Goal: Information Seeking & Learning: Learn about a topic

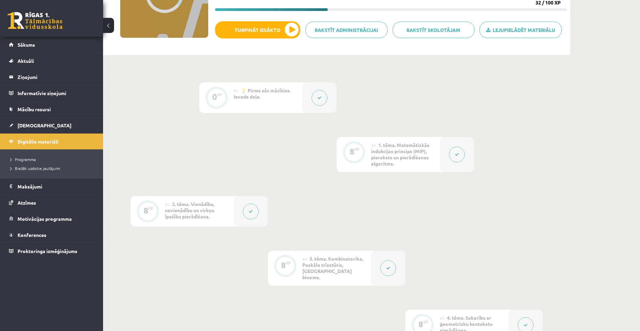
scroll to position [101, 0]
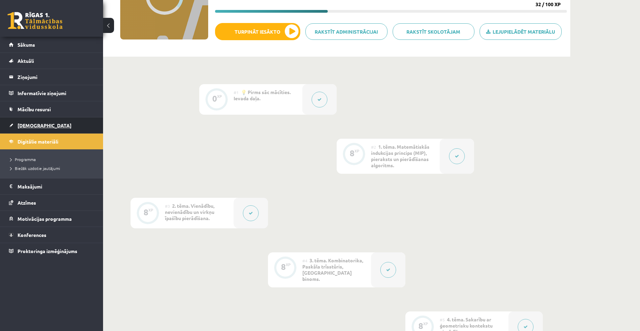
click at [25, 124] on span "[DEMOGRAPHIC_DATA]" at bounding box center [45, 125] width 54 height 6
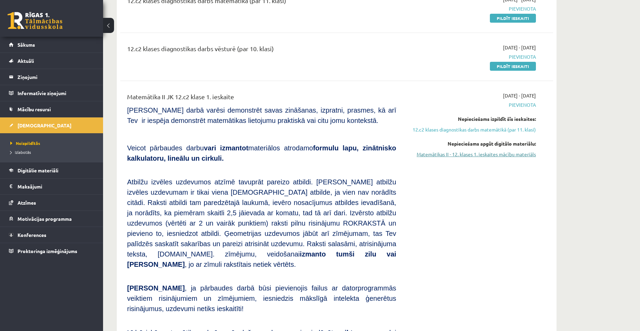
scroll to position [103, 0]
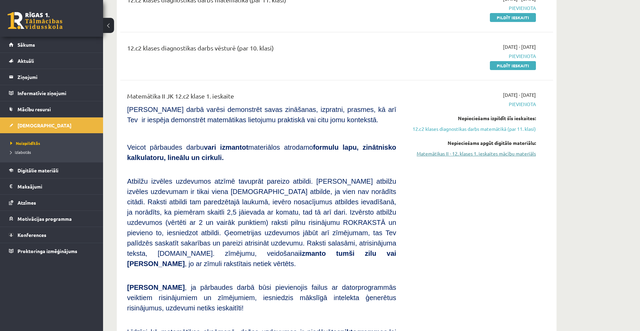
click at [462, 155] on link "Matemātikas II - 12. klases 1. ieskaites mācību materiāls" at bounding box center [470, 153] width 129 height 7
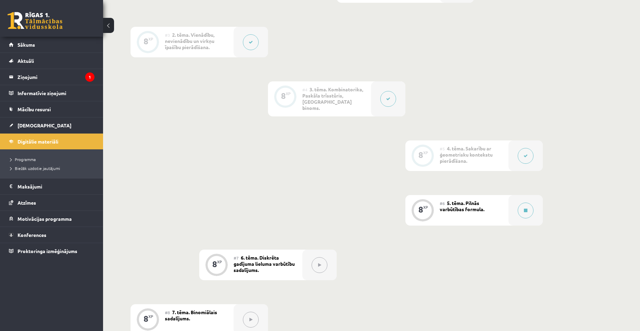
scroll to position [275, 0]
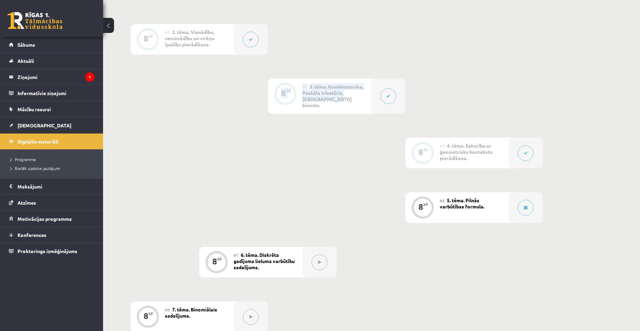
drag, startPoint x: 302, startPoint y: 98, endPoint x: 344, endPoint y: 100, distance: 42.0
click at [344, 100] on div "8 XP #4 3. tēma. Kombinatorika, Paskāla trīsstūris, Ņūtona binoms." at bounding box center [336, 96] width 137 height 35
click at [343, 101] on div "#4 3. tēma. Kombinatorika, Paskāla trīsstūris, Ņūtona binoms." at bounding box center [336, 96] width 69 height 35
drag, startPoint x: 322, startPoint y: 102, endPoint x: 333, endPoint y: 114, distance: 16.5
click at [332, 108] on div "#4 3. tēma. Kombinatorika, Paskāla trīsstūris, Ņūtona binoms." at bounding box center [336, 96] width 69 height 35
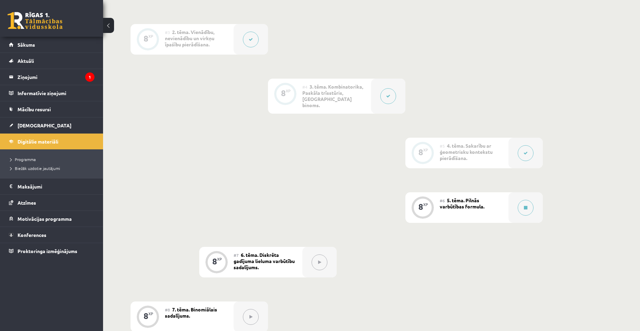
click at [333, 115] on div "0 XP #1 💡 Pirms sāc mācīties. Ievada daļa. 8 XP #2 1. tēma. Matemātiskās indukc…" at bounding box center [337, 284] width 412 height 749
